Goal: Task Accomplishment & Management: Use online tool/utility

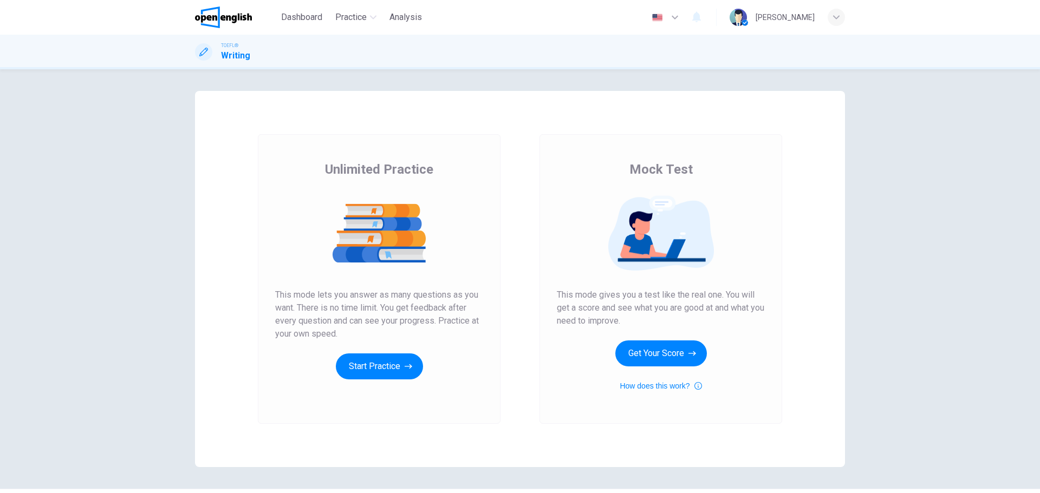
click at [384, 351] on div "Unlimited Practice This mode lets you answer as many questions as you want. The…" at bounding box center [379, 270] width 208 height 219
click at [391, 362] on button "Start Practice" at bounding box center [379, 367] width 87 height 26
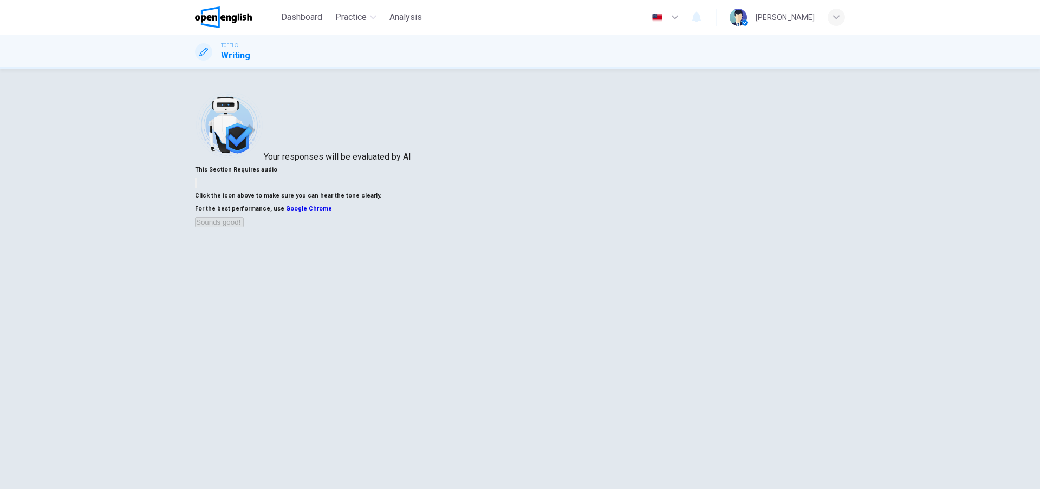
click at [1, 102] on div "Your responses will be evaluated by AI This Section Requires audio Click the ic…" at bounding box center [520, 281] width 1040 height 424
click at [196, 186] on icon "button" at bounding box center [196, 186] width 0 height 0
click at [244, 227] on button "Sounds good!" at bounding box center [219, 222] width 49 height 10
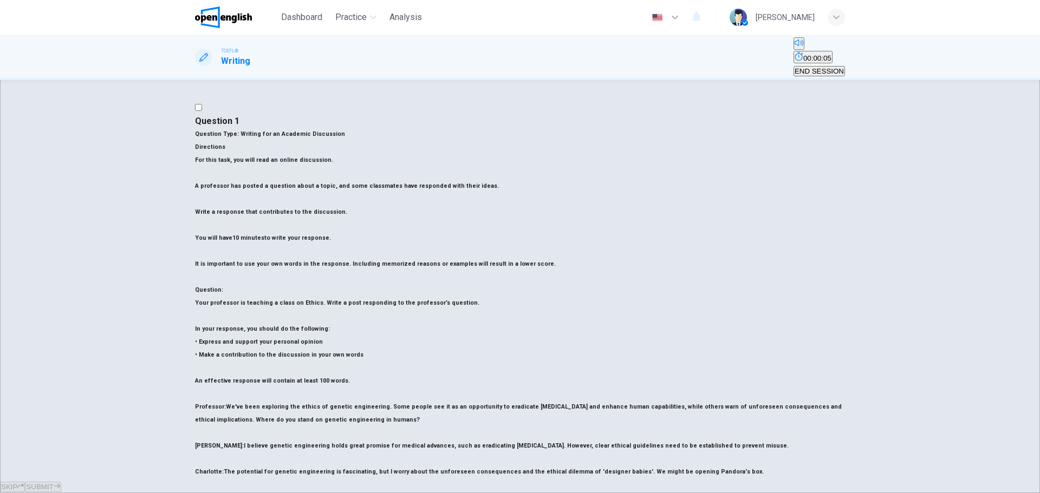
scroll to position [7, 0]
drag, startPoint x: 219, startPoint y: 292, endPoint x: 395, endPoint y: 330, distance: 180.0
click at [395, 330] on div "Question Type : Writing for an Academic Discussion Directions For this task, yo…" at bounding box center [520, 401] width 650 height 546
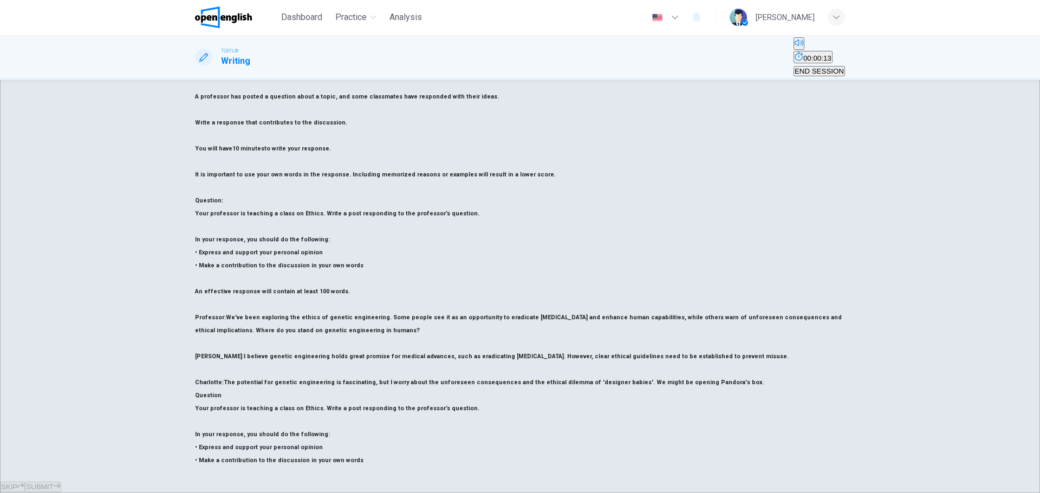
scroll to position [101, 0]
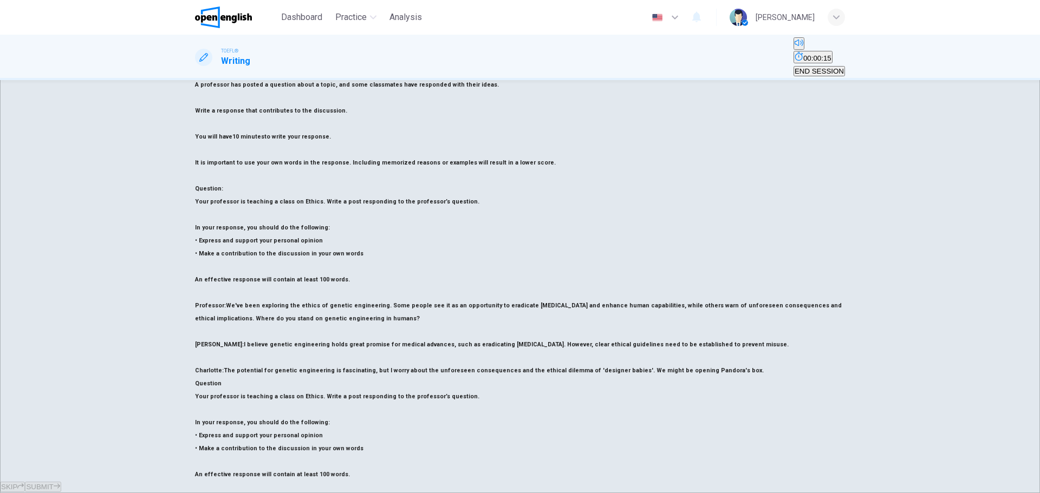
click at [35, 338] on div "Question 1 Question Type : Writing for an Academic Discussion Directions For th…" at bounding box center [520, 280] width 1040 height 400
click at [0, 377] on div "Question 1 Question Type : Writing for an Academic Discussion Directions For th…" at bounding box center [520, 280] width 1040 height 400
drag, startPoint x: 246, startPoint y: 319, endPoint x: 305, endPoint y: 329, distance: 59.3
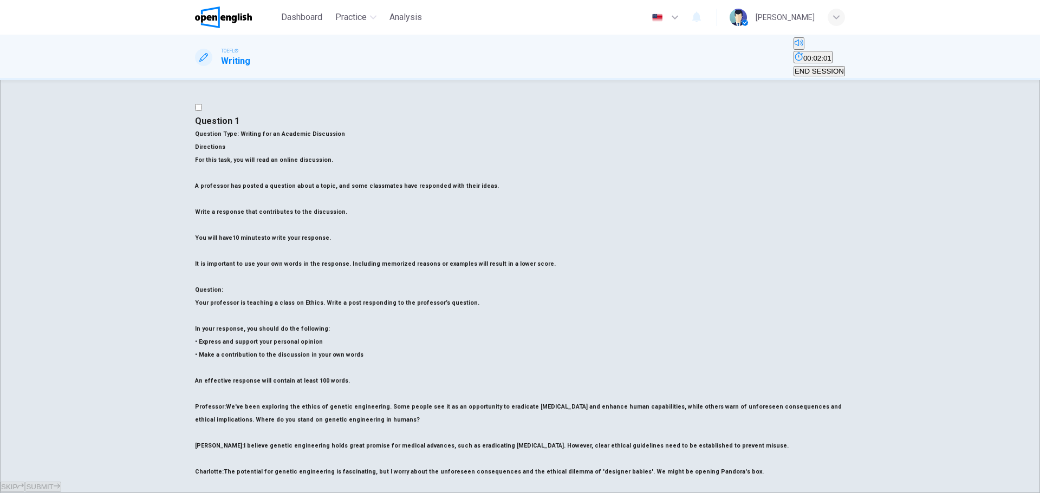
drag, startPoint x: 735, startPoint y: 158, endPoint x: 726, endPoint y: 159, distance: 9.8
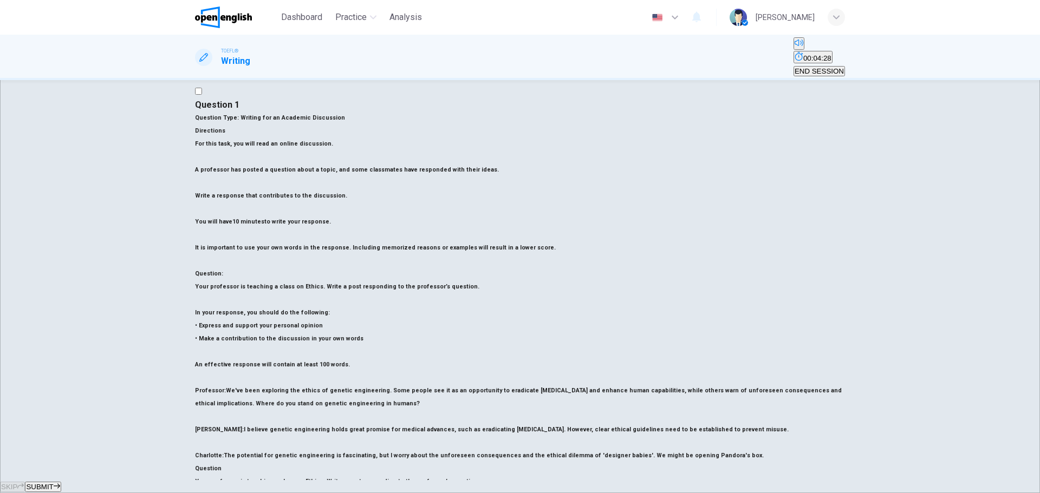
scroll to position [0, 0]
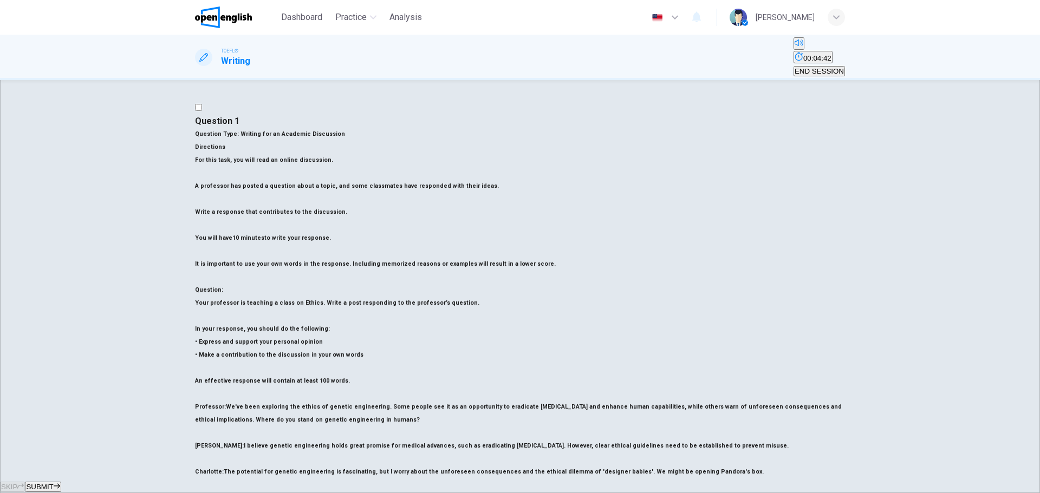
click at [573, 493] on div "SKIP SUBMIT" at bounding box center [520, 486] width 1040 height 13
click at [0, 257] on div "Question 1 Question Type : Writing for an Academic Discussion Directions For th…" at bounding box center [520, 280] width 1040 height 400
drag, startPoint x: 686, startPoint y: 193, endPoint x: 627, endPoint y: 182, distance: 59.6
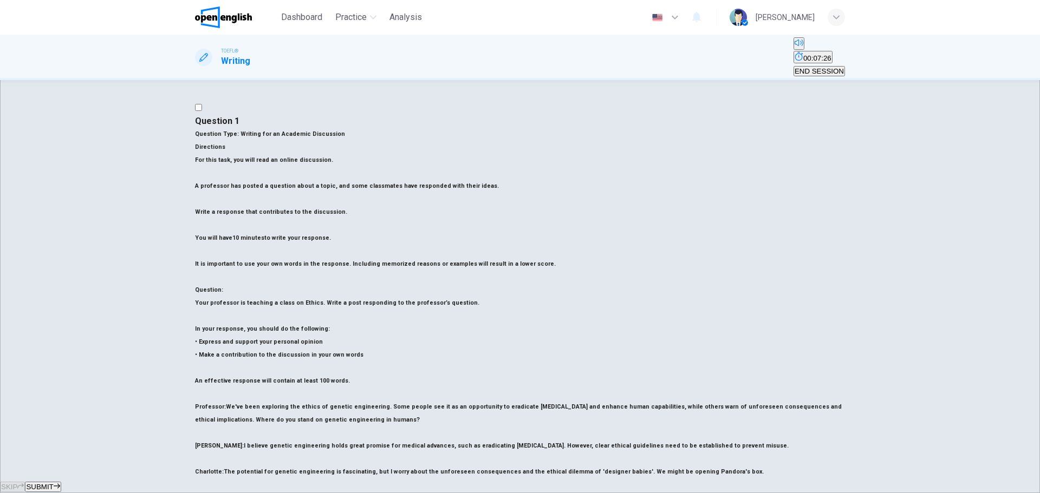
click at [49, 231] on div "Question 1 Question Type : Writing for an Academic Discussion Directions For th…" at bounding box center [520, 280] width 1040 height 400
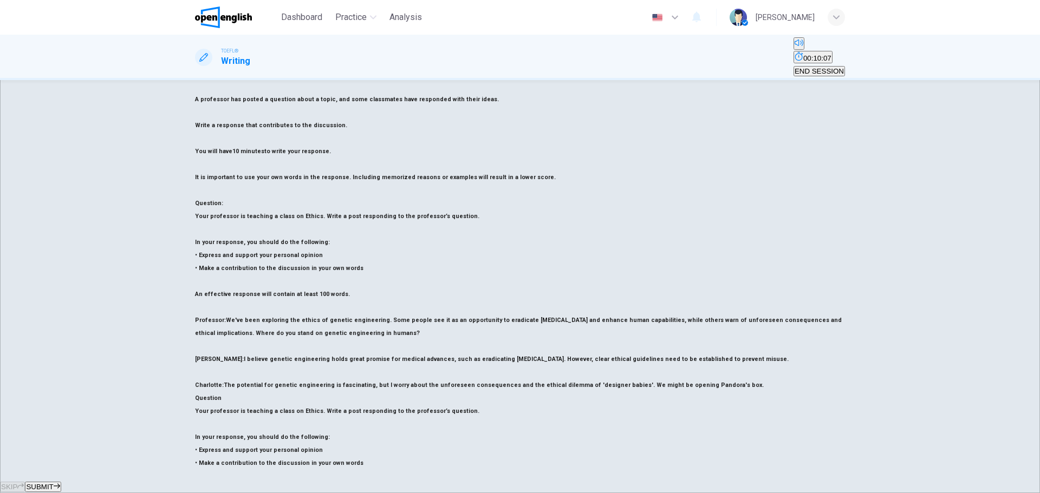
scroll to position [101, 0]
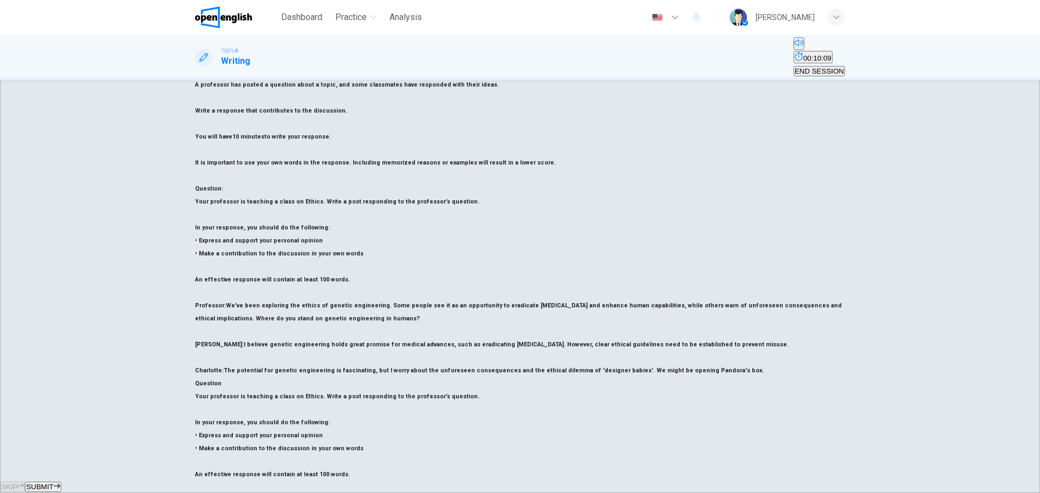
click at [0, 315] on div "Question 1 Question Type : Writing for an Academic Discussion Directions For th…" at bounding box center [520, 280] width 1040 height 400
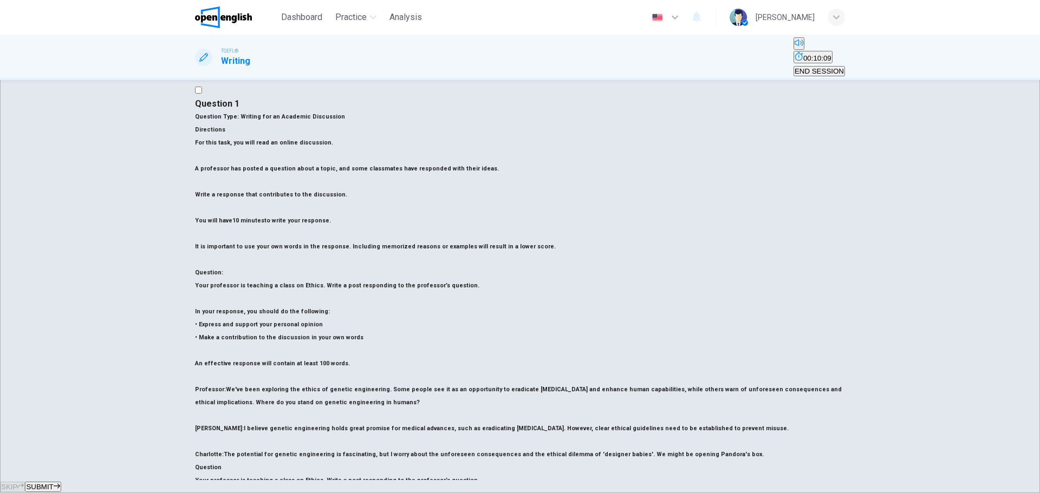
scroll to position [0, 0]
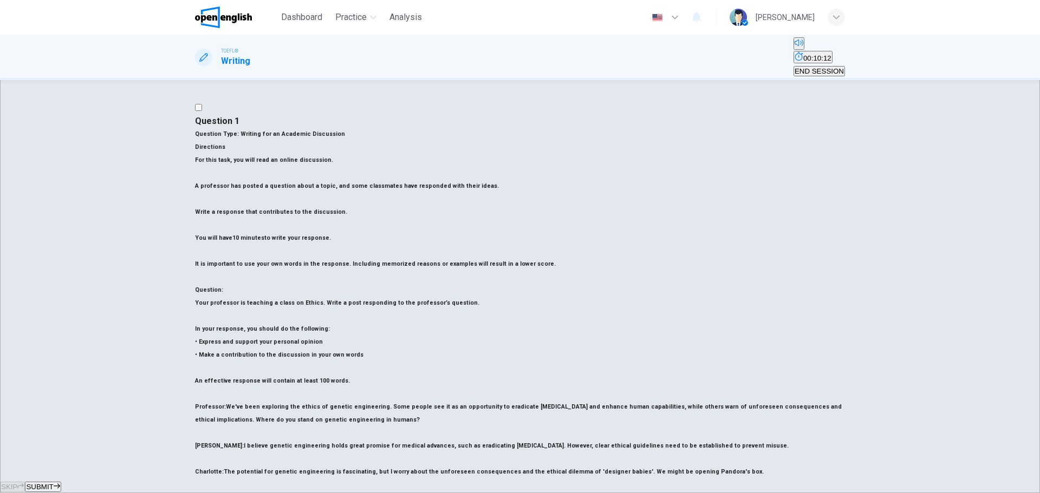
drag, startPoint x: 582, startPoint y: 219, endPoint x: 536, endPoint y: 221, distance: 46.1
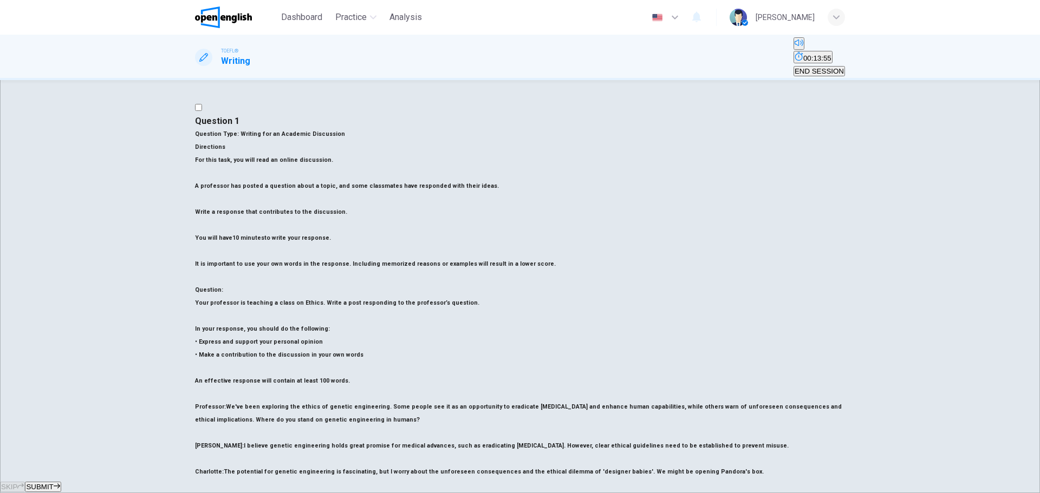
drag, startPoint x: 734, startPoint y: 250, endPoint x: 665, endPoint y: 236, distance: 70.6
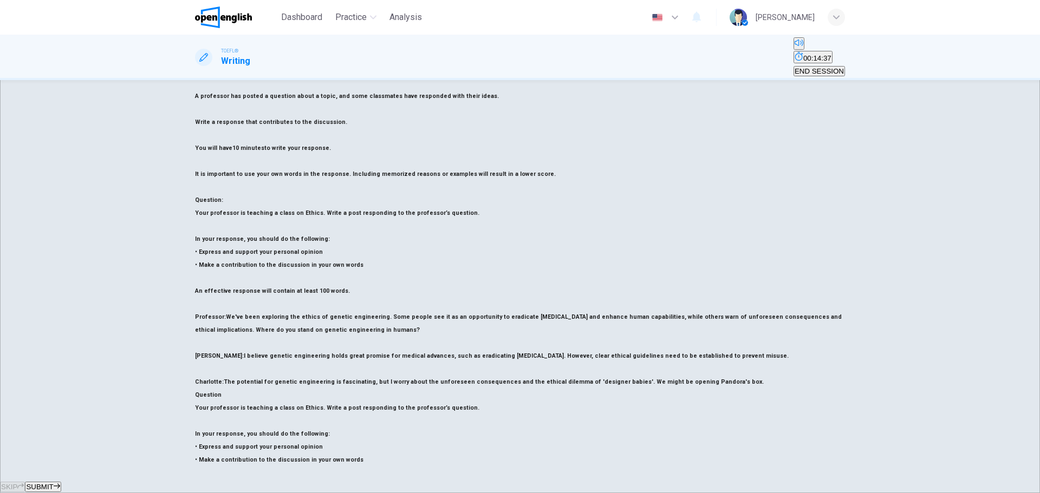
scroll to position [101, 0]
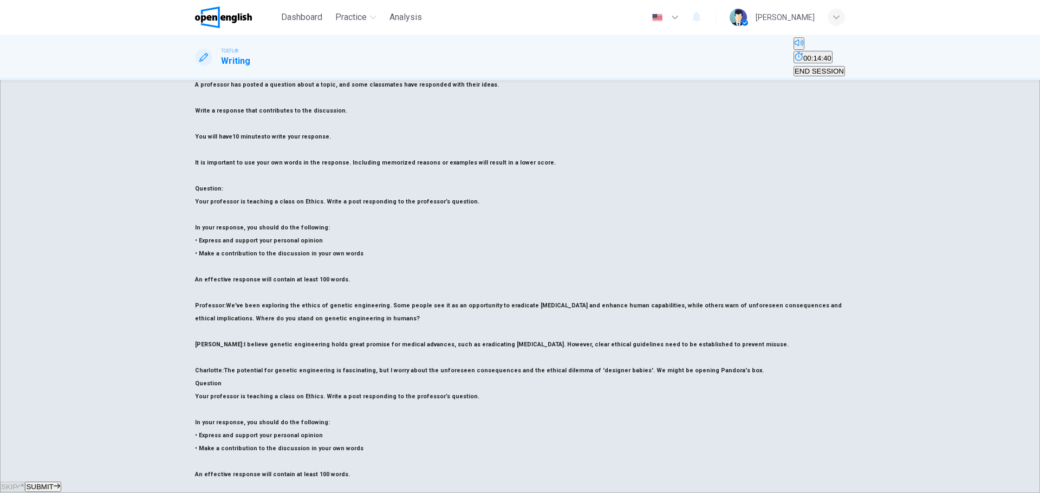
click at [25, 349] on div "Question 1 Question Type : Writing for an Academic Discussion Directions For th…" at bounding box center [520, 280] width 1040 height 400
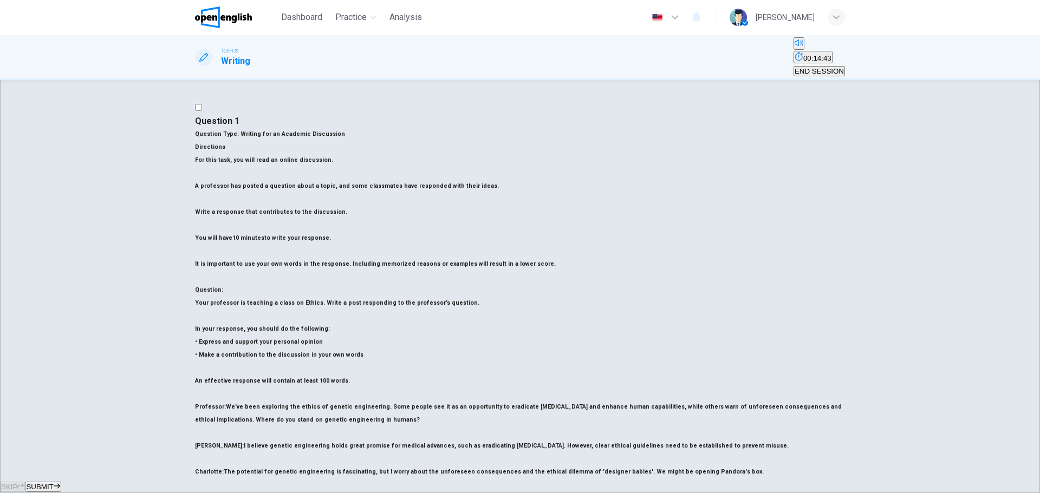
drag, startPoint x: 660, startPoint y: 244, endPoint x: 643, endPoint y: 246, distance: 17.5
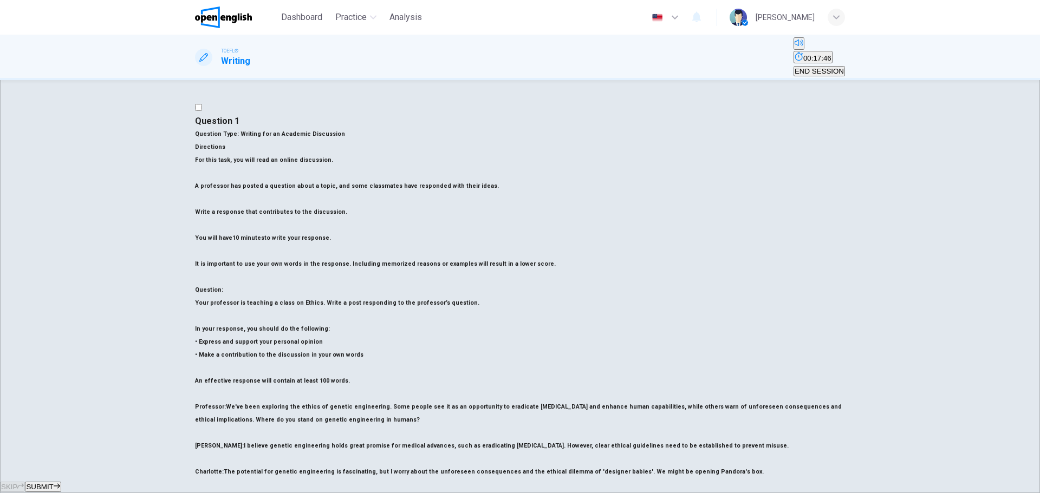
drag, startPoint x: 776, startPoint y: 232, endPoint x: 665, endPoint y: 230, distance: 111.0
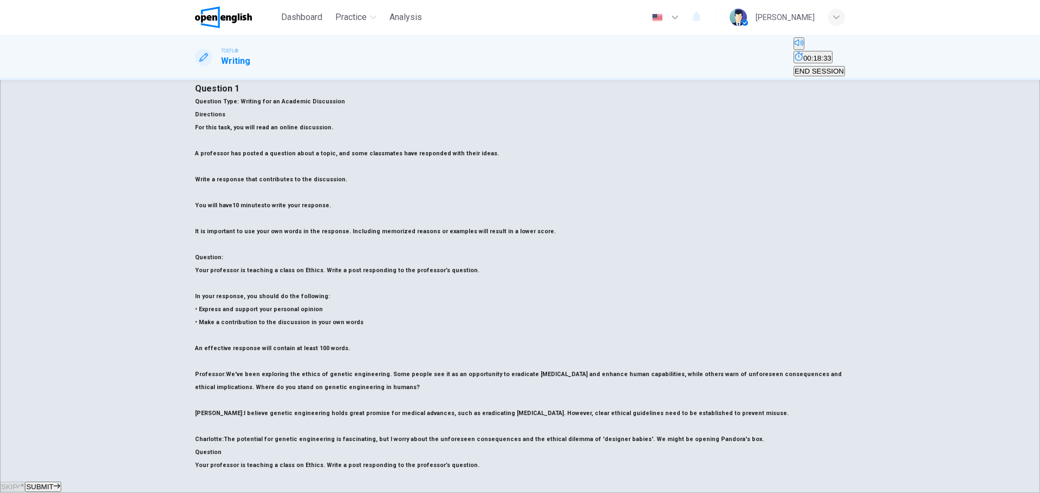
scroll to position [101, 0]
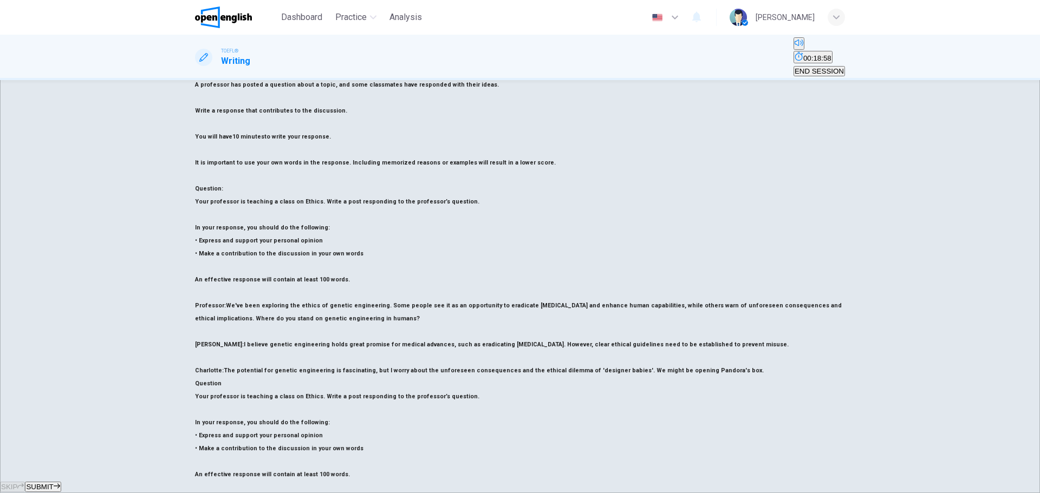
click at [109, 215] on div "Question 1 Question Type : Writing for an Academic Discussion Directions For th…" at bounding box center [520, 280] width 1040 height 400
drag, startPoint x: 688, startPoint y: 193, endPoint x: 765, endPoint y: 168, distance: 81.5
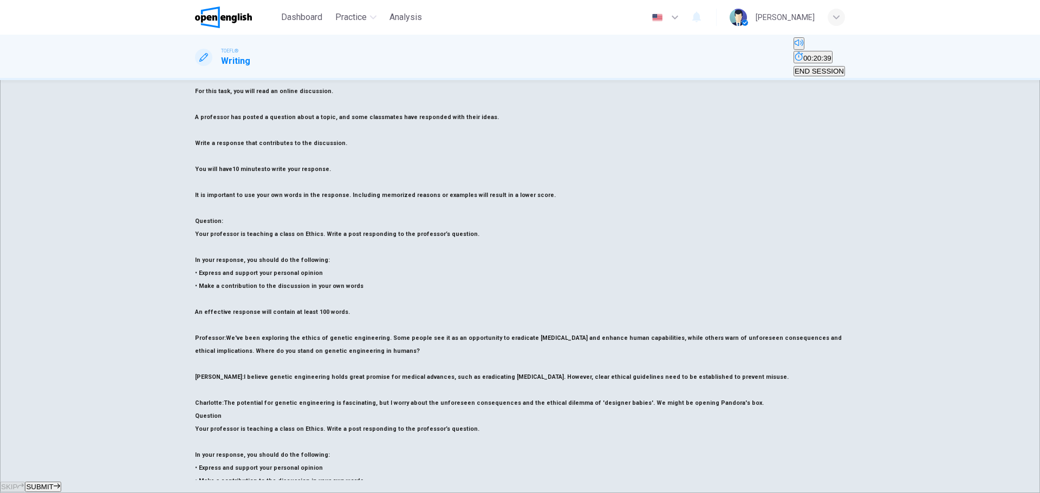
scroll to position [0, 0]
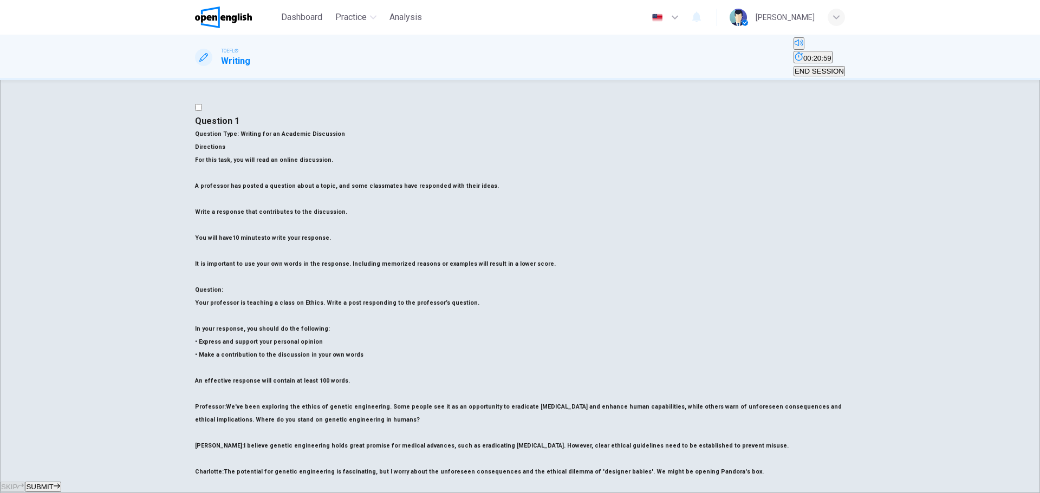
drag, startPoint x: 545, startPoint y: 142, endPoint x: 787, endPoint y: 199, distance: 248.6
drag, startPoint x: 545, startPoint y: 223, endPoint x: 802, endPoint y: 224, distance: 257.8
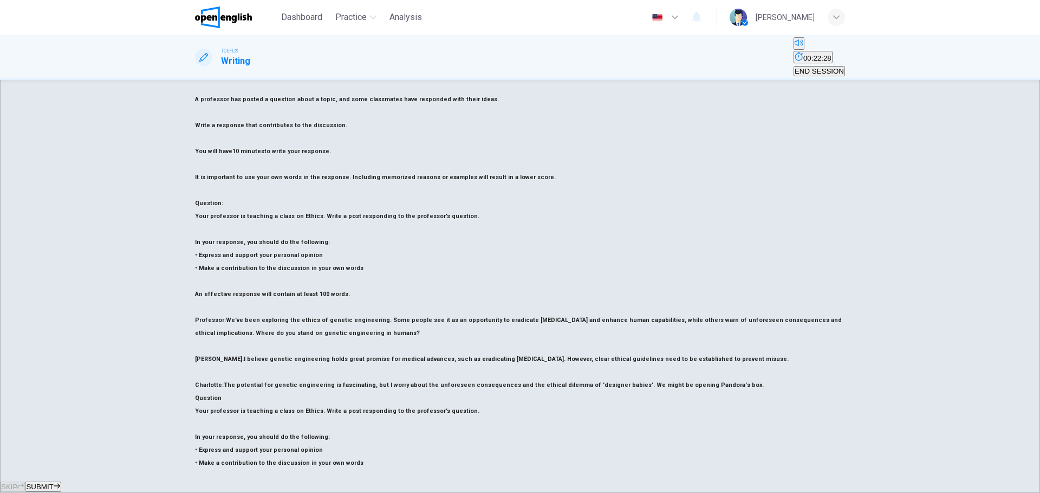
scroll to position [101, 0]
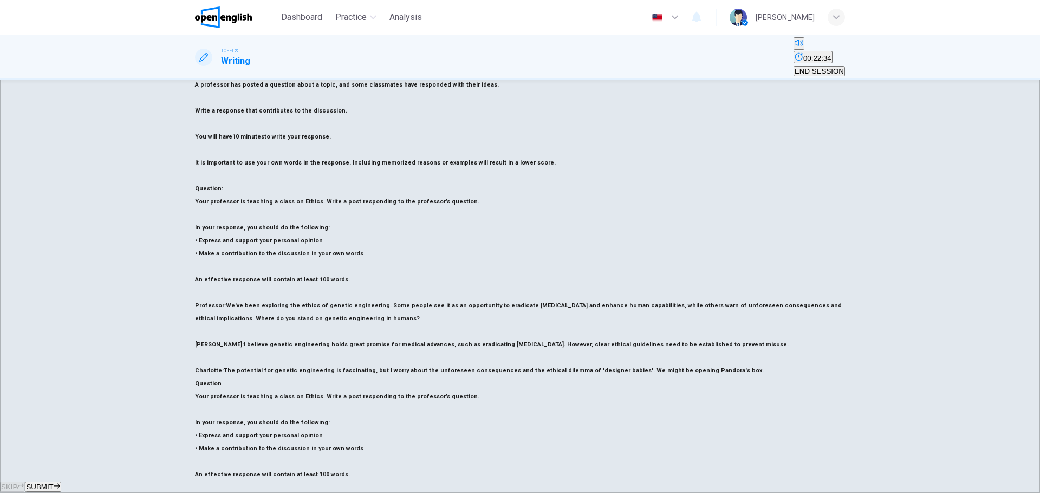
click at [63, 213] on div "Question 1 Question Type : Writing for an Academic Discussion Directions For th…" at bounding box center [520, 280] width 1040 height 400
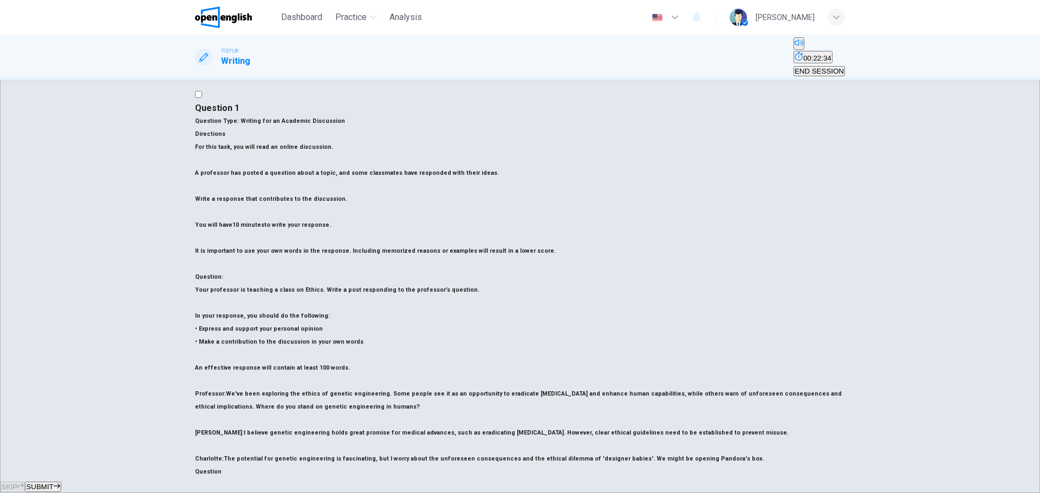
scroll to position [0, 0]
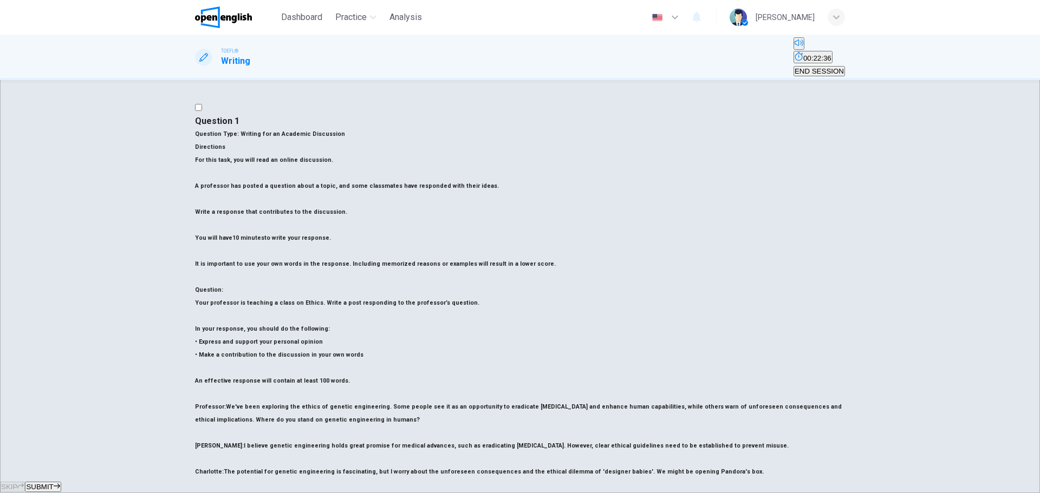
drag, startPoint x: 590, startPoint y: 321, endPoint x: 582, endPoint y: 322, distance: 8.1
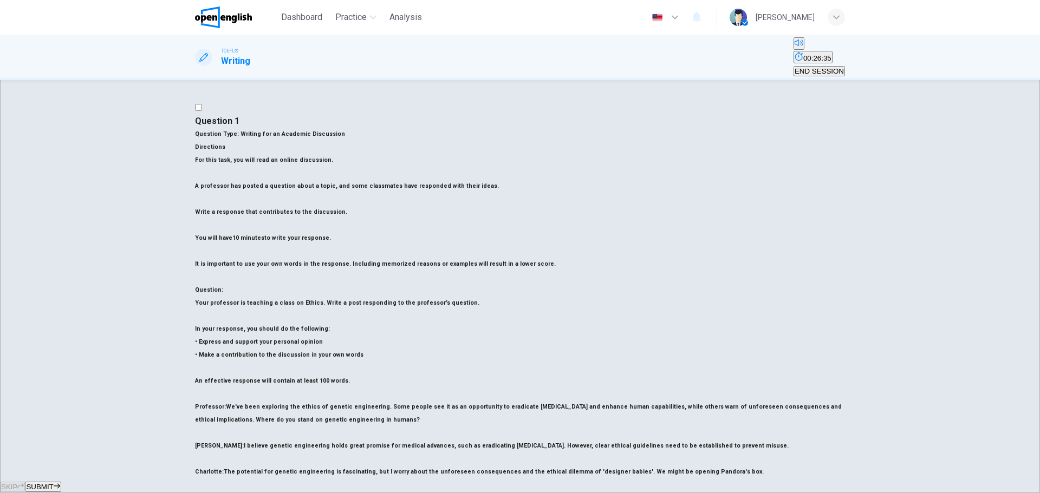
type textarea "**********"
drag, startPoint x: 917, startPoint y: 362, endPoint x: 915, endPoint y: 373, distance: 11.0
click at [916, 376] on div "Question 1 Question Type : Writing for an Academic Discussion Directions For th…" at bounding box center [520, 280] width 1040 height 400
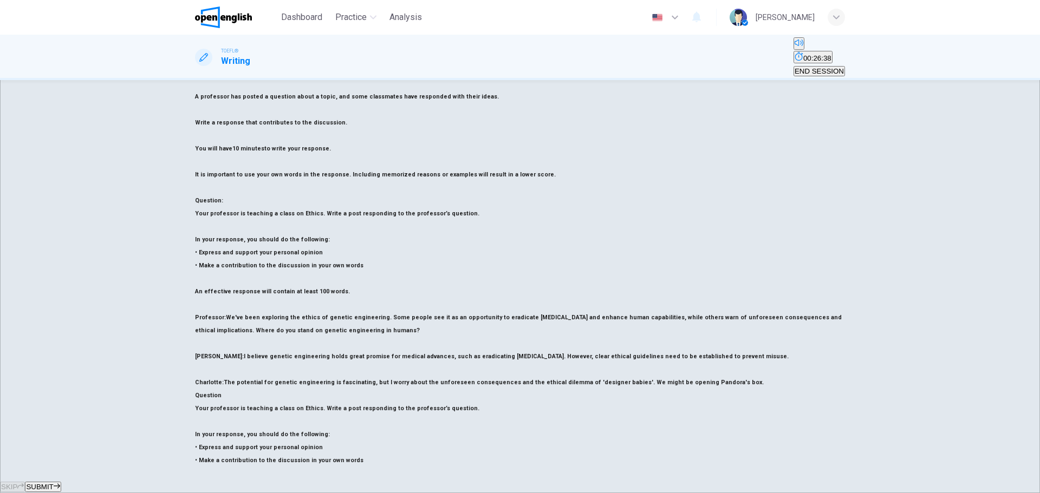
scroll to position [101, 0]
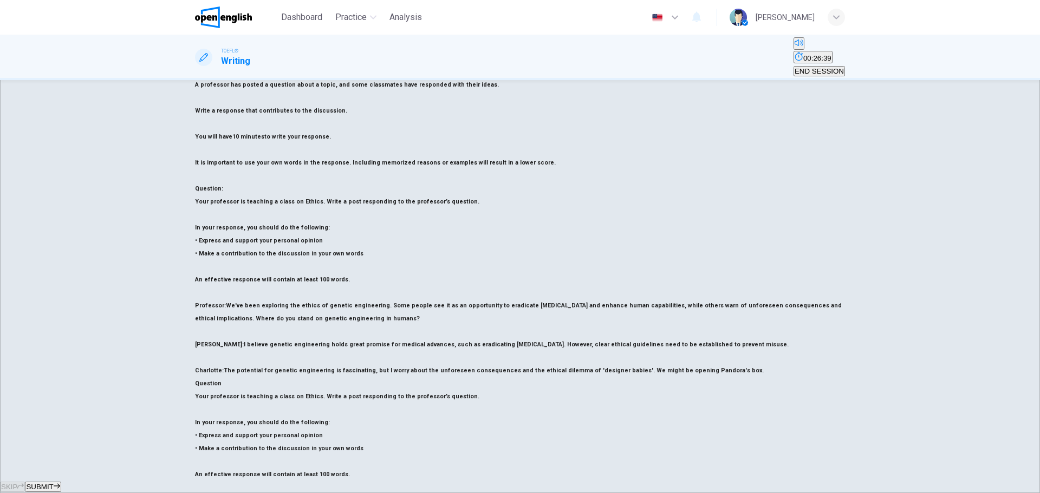
click at [53, 483] on span "SUBMIT" at bounding box center [39, 487] width 27 height 8
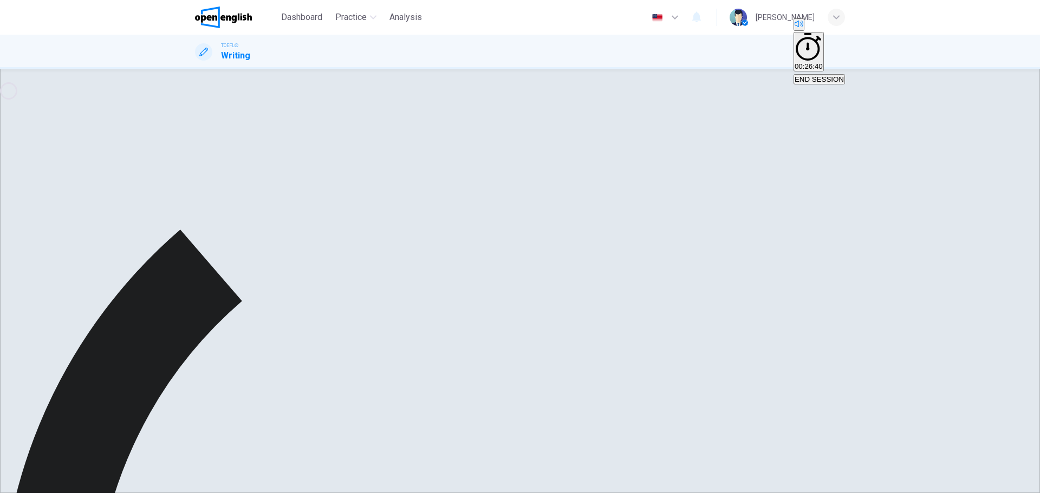
scroll to position [0, 0]
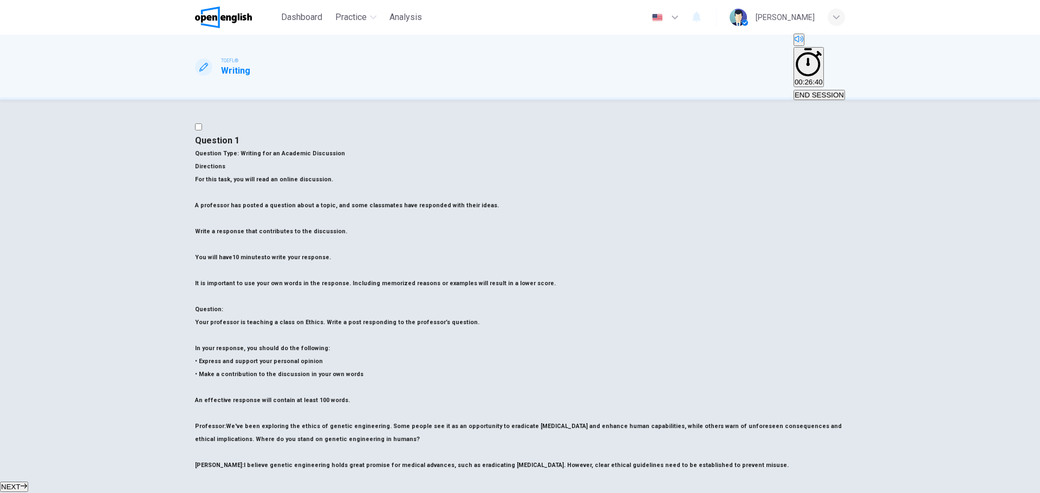
click at [0, 214] on div "Question 1 Question Type : Writing for an Academic Discussion Directions For th…" at bounding box center [520, 290] width 1040 height 381
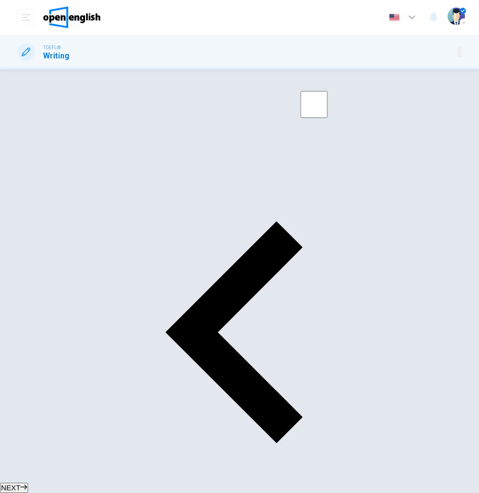
scroll to position [64, 0]
